Goal: Entertainment & Leisure: Consume media (video, audio)

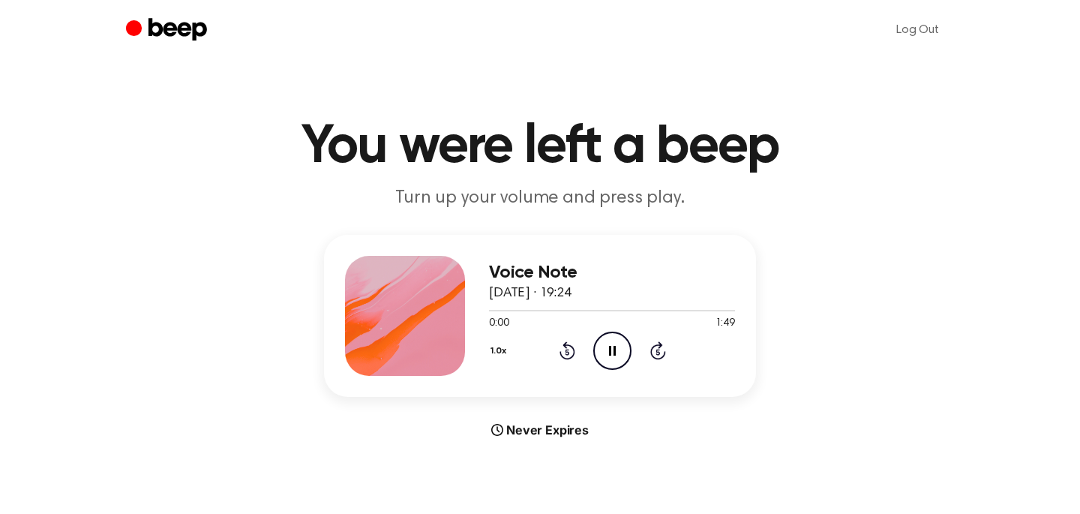
click at [609, 340] on icon "Pause Audio" at bounding box center [612, 350] width 38 height 38
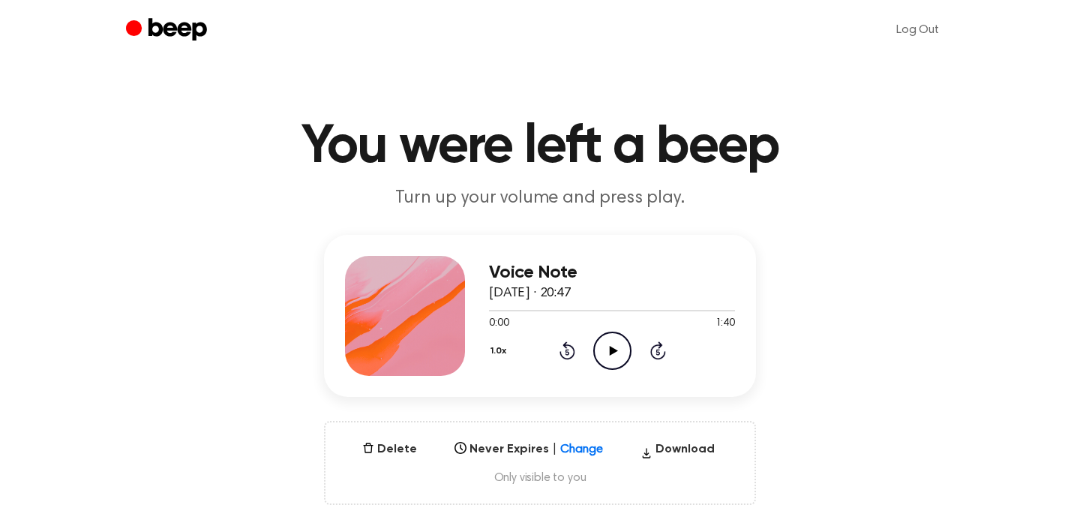
click at [607, 345] on icon "Play Audio" at bounding box center [612, 350] width 38 height 38
click at [658, 347] on icon at bounding box center [658, 350] width 16 height 18
click at [610, 340] on icon "Pause Audio" at bounding box center [612, 350] width 38 height 38
click at [618, 358] on icon "Play Audio" at bounding box center [612, 350] width 38 height 38
click at [653, 352] on icon "Skip 5 seconds" at bounding box center [657, 349] width 16 height 19
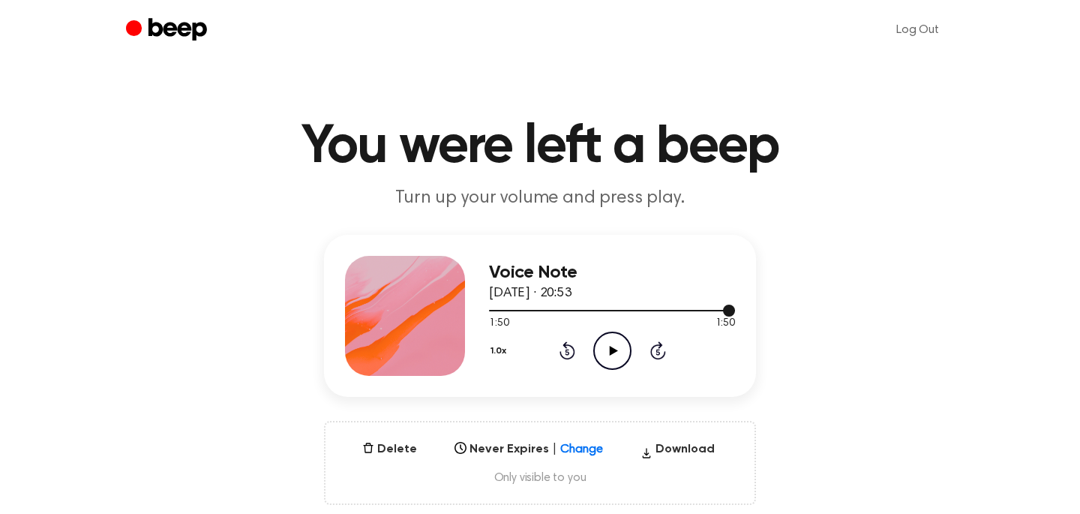
click at [508, 306] on div at bounding box center [612, 310] width 246 height 12
click at [622, 337] on icon "Play Audio" at bounding box center [612, 350] width 38 height 38
click at [601, 358] on icon "Pause Audio" at bounding box center [612, 350] width 38 height 38
click at [611, 361] on icon "Play Audio" at bounding box center [612, 350] width 38 height 38
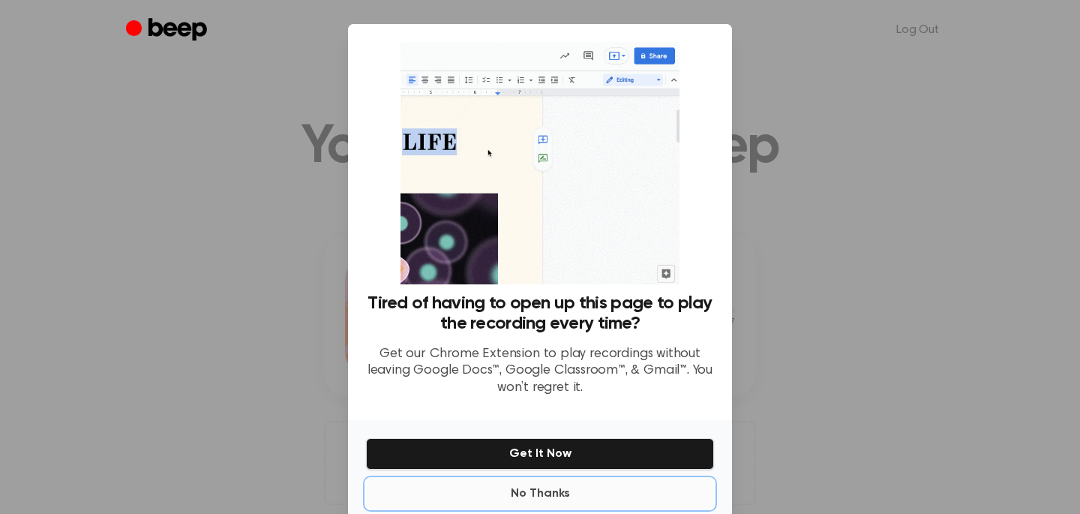
click at [530, 490] on button "No Thanks" at bounding box center [540, 493] width 348 height 30
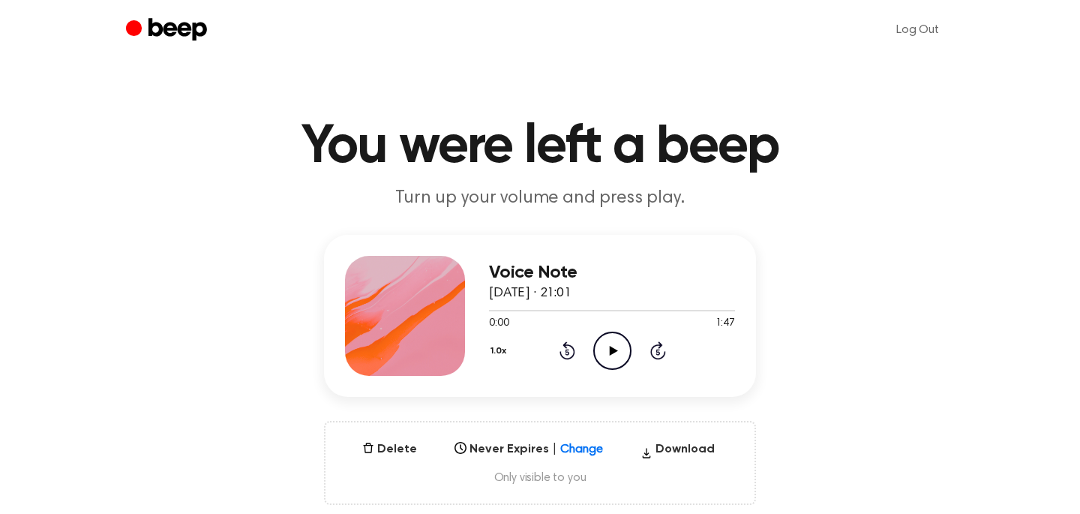
click at [608, 343] on icon "Play Audio" at bounding box center [612, 350] width 38 height 38
click at [656, 348] on icon "Skip 5 seconds" at bounding box center [657, 349] width 16 height 19
click at [619, 347] on icon "Play Audio" at bounding box center [612, 350] width 38 height 38
click at [568, 355] on icon "Rewind 5 seconds" at bounding box center [567, 349] width 16 height 19
click at [610, 359] on icon "Pause Audio" at bounding box center [612, 350] width 38 height 38
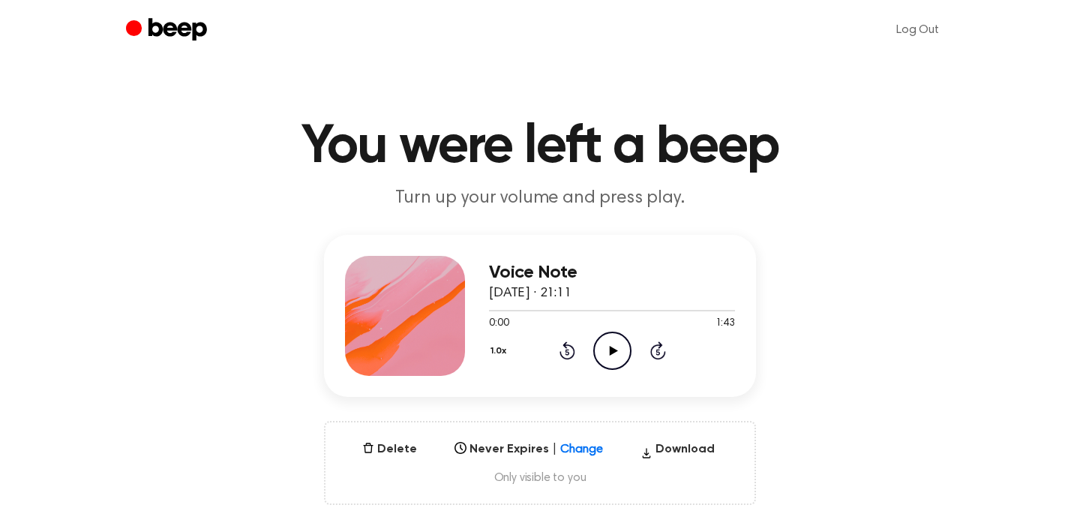
click at [612, 347] on icon at bounding box center [613, 351] width 8 height 10
click at [598, 355] on icon "Play Audio" at bounding box center [612, 350] width 38 height 38
click at [649, 340] on icon "Skip 5 seconds" at bounding box center [657, 349] width 16 height 19
click at [566, 355] on icon "Rewind 5 seconds" at bounding box center [567, 349] width 16 height 19
click at [490, 310] on div at bounding box center [612, 310] width 246 height 1
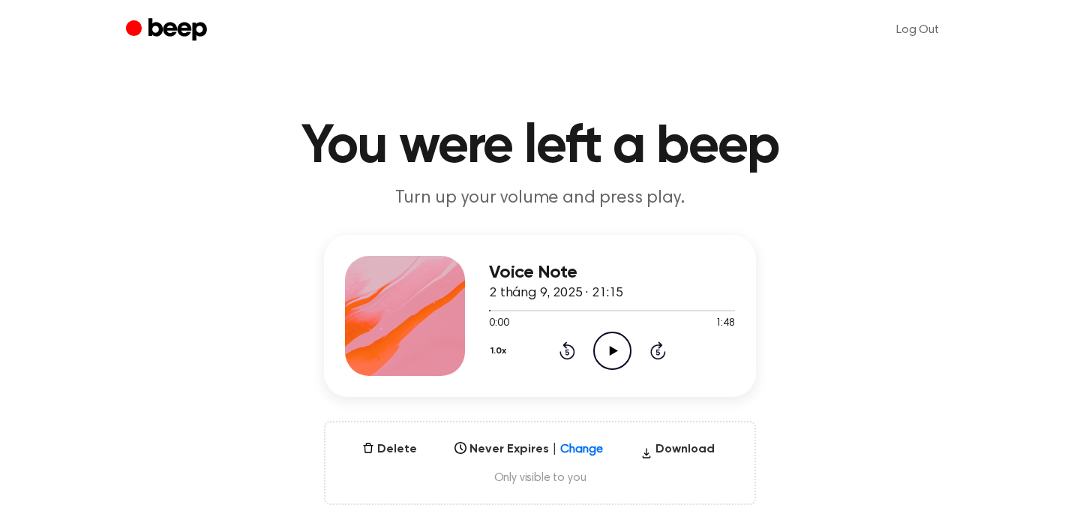
click at [599, 348] on icon "Play Audio" at bounding box center [612, 350] width 38 height 38
click at [617, 350] on icon "Pause Audio" at bounding box center [612, 350] width 38 height 38
